Goal: Task Accomplishment & Management: Complete application form

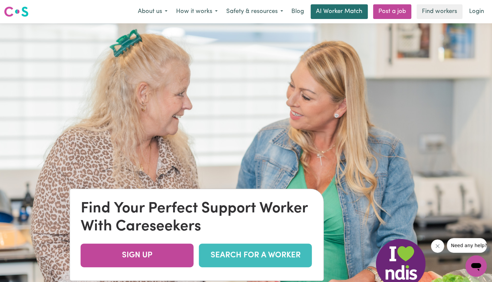
click at [340, 13] on link "AI Worker Match" at bounding box center [339, 11] width 57 height 15
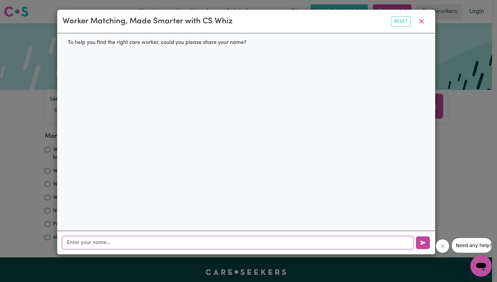
click at [203, 242] on input "text" at bounding box center [238, 242] width 351 height 13
type input "Acuoth [PERSON_NAME]"
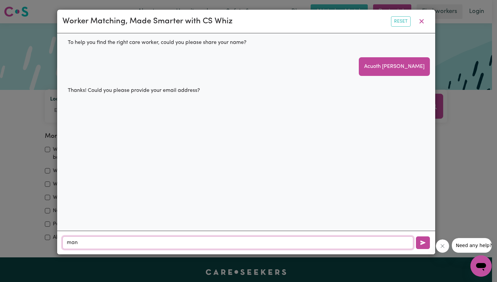
type input "[EMAIL_ADDRESS][DOMAIN_NAME]"
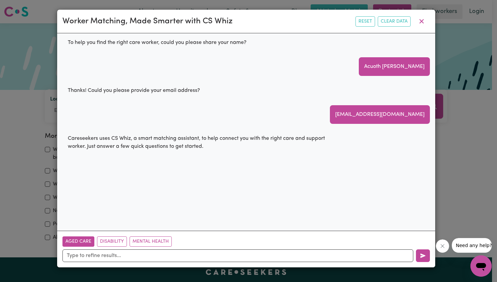
click at [82, 239] on button "Aged Care" at bounding box center [79, 241] width 32 height 10
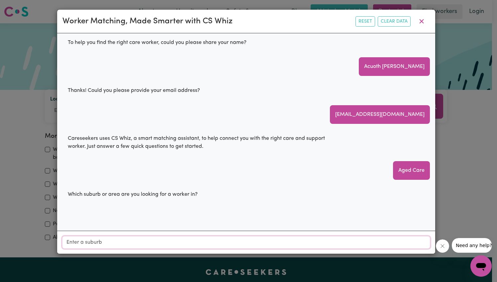
click at [110, 241] on input "Location" at bounding box center [247, 242] width 368 height 12
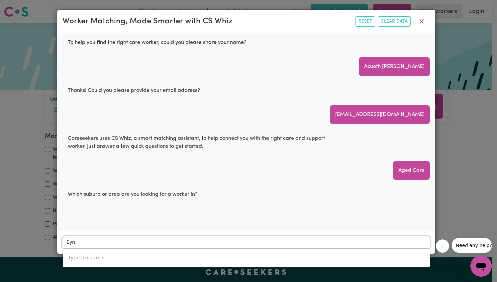
type input "Eyne"
type input "EyneSBURY, [GEOGRAPHIC_DATA], 3338"
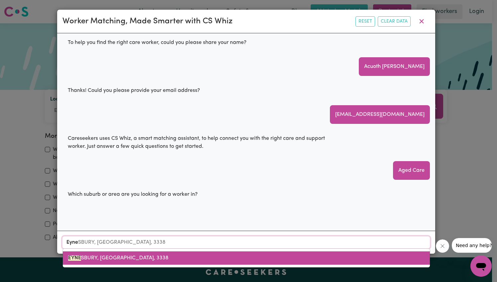
click at [137, 259] on link "[PERSON_NAME], [GEOGRAPHIC_DATA], 3338" at bounding box center [246, 257] width 367 height 13
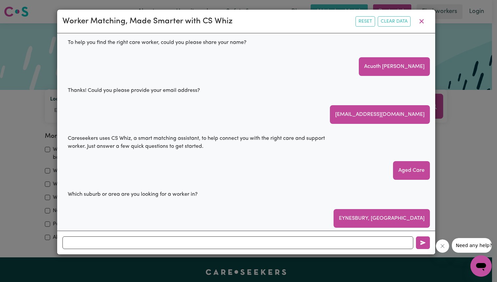
scroll to position [15, 0]
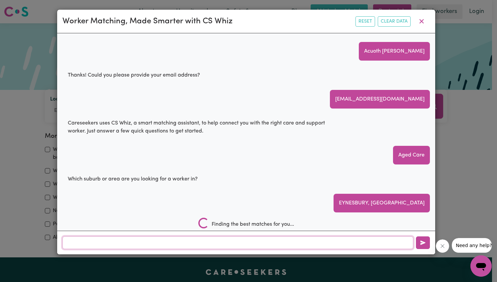
click at [129, 243] on input "text" at bounding box center [238, 242] width 351 height 13
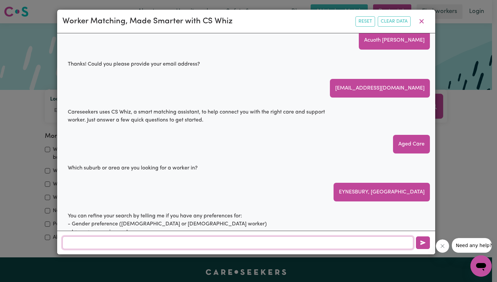
scroll to position [27, 0]
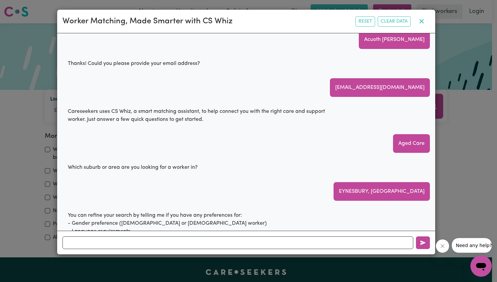
click at [421, 19] on icon "button" at bounding box center [422, 21] width 8 height 8
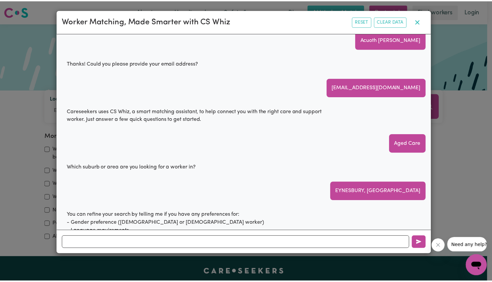
scroll to position [0, 0]
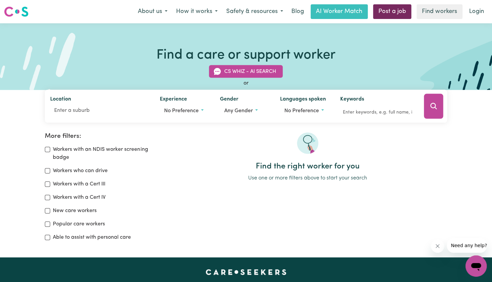
click at [387, 11] on link "Post a job" at bounding box center [392, 11] width 38 height 15
